Goal: Transaction & Acquisition: Obtain resource

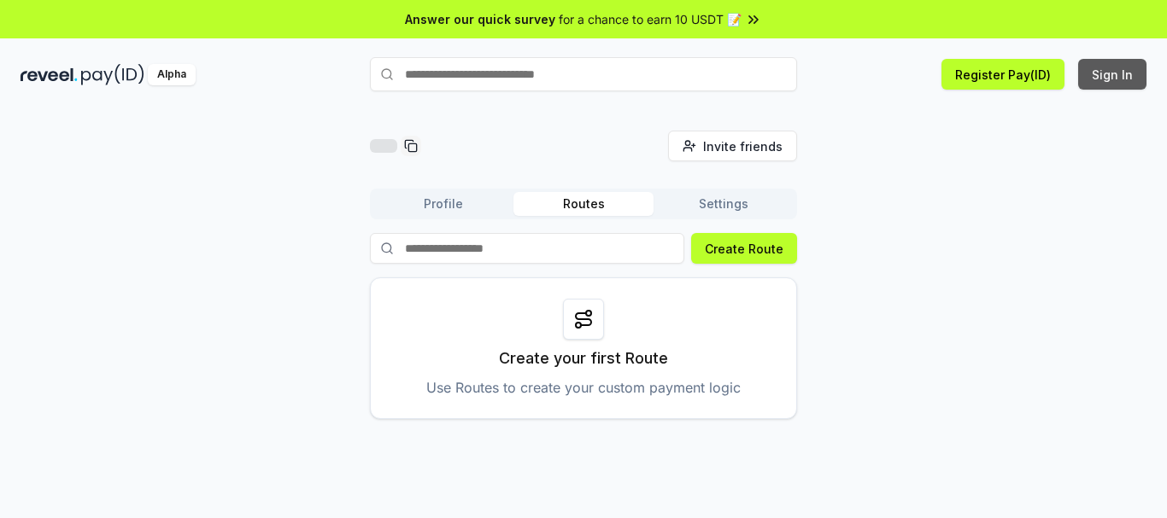
click at [1102, 82] on button "Sign In" at bounding box center [1112, 74] width 68 height 31
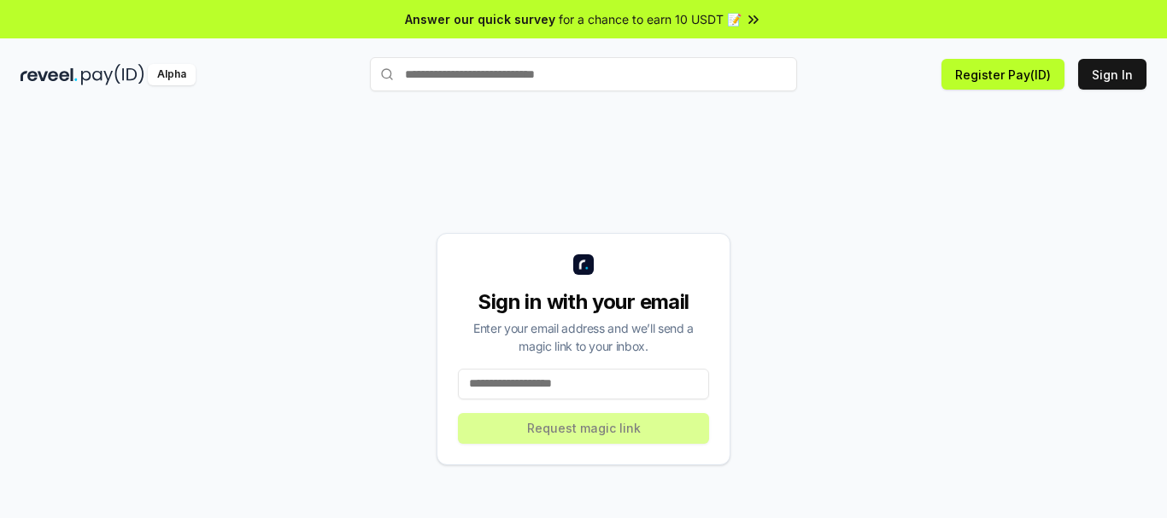
click at [563, 386] on input at bounding box center [583, 384] width 251 height 31
drag, startPoint x: 0, startPoint y: 0, endPoint x: 563, endPoint y: 385, distance: 682.1
click at [563, 385] on input at bounding box center [583, 384] width 251 height 31
